Goal: Task Accomplishment & Management: Use online tool/utility

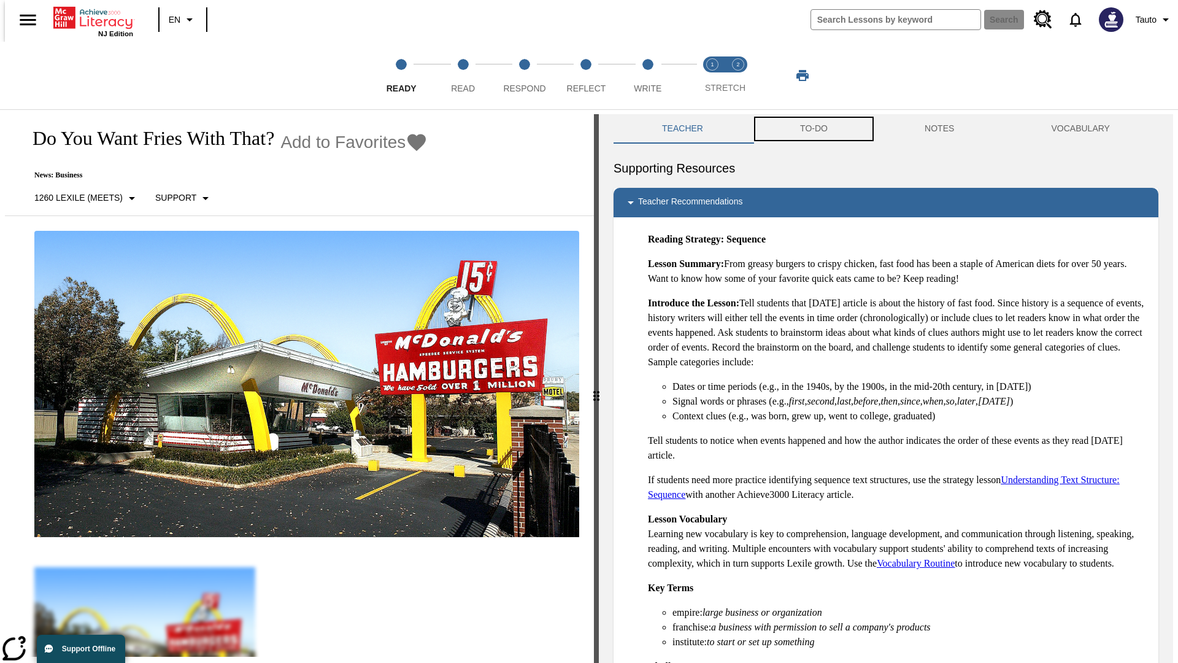
click at [813, 129] on button "TO-DO" at bounding box center [814, 128] width 125 height 29
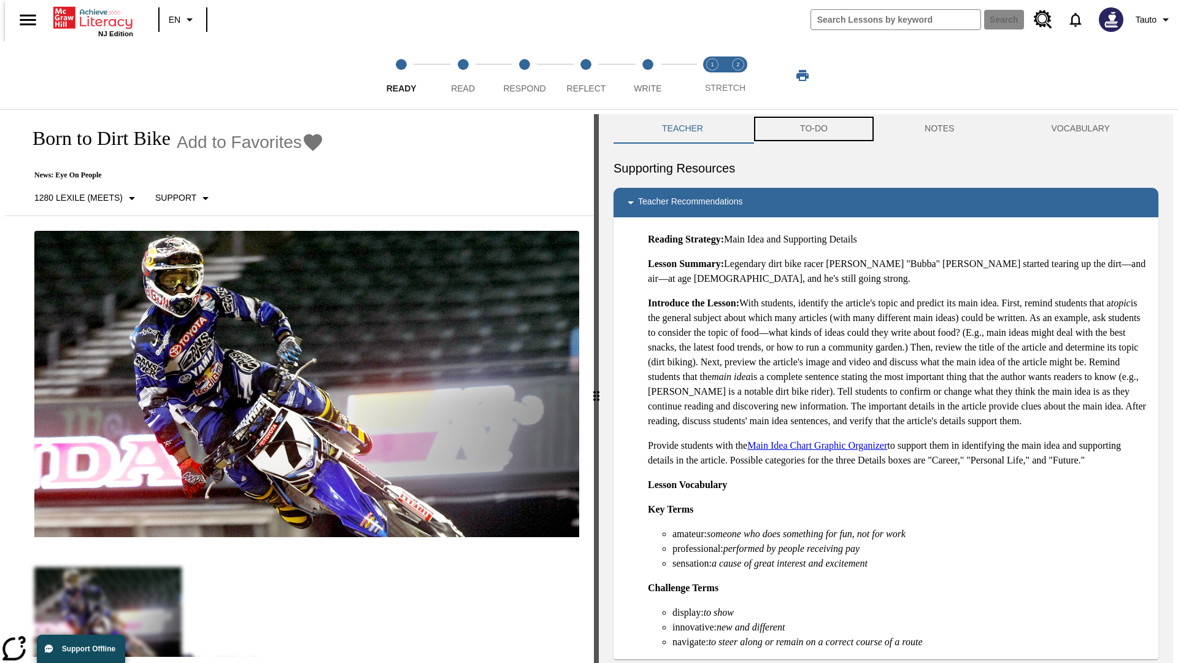
click at [813, 129] on button "TO-DO" at bounding box center [814, 128] width 125 height 29
